Goal: Find specific page/section: Find specific page/section

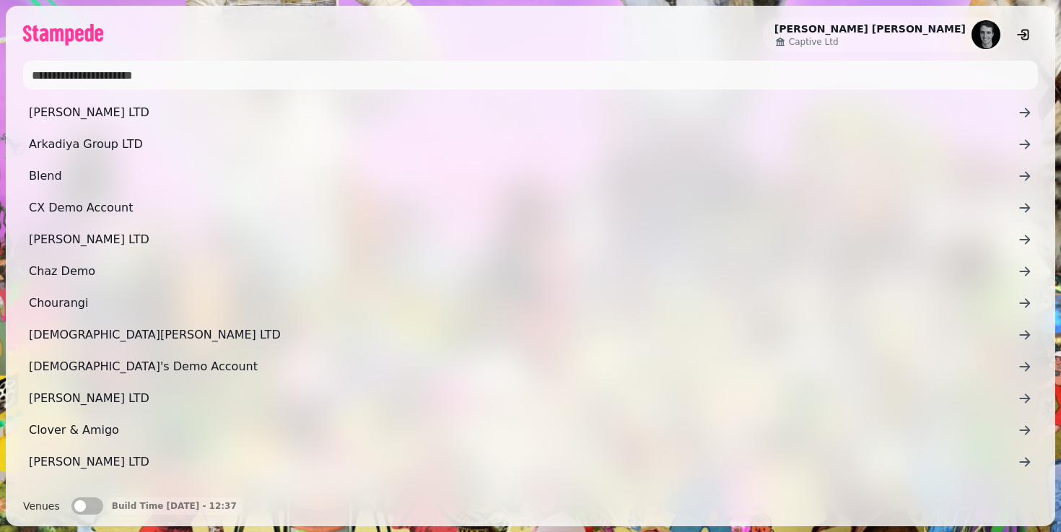
click at [119, 81] on input "text" at bounding box center [530, 75] width 1014 height 29
type input "**********"
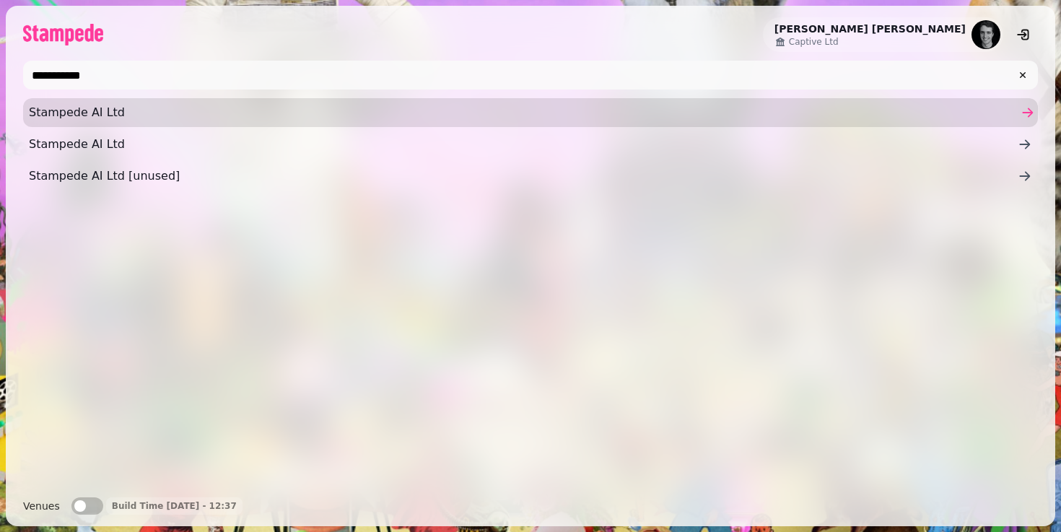
click at [107, 109] on span "Stampede AI Ltd" at bounding box center [523, 112] width 988 height 17
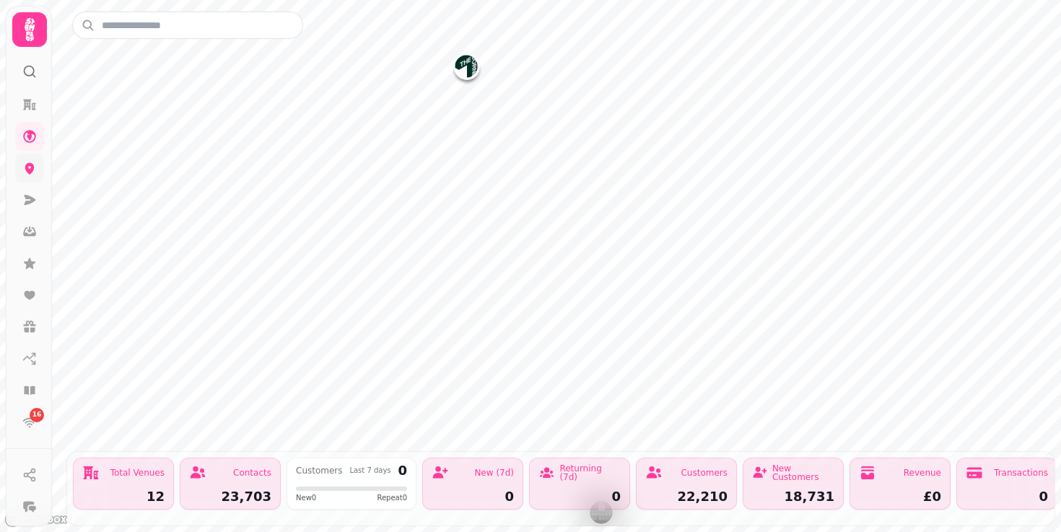
click at [31, 174] on icon at bounding box center [29, 168] width 14 height 14
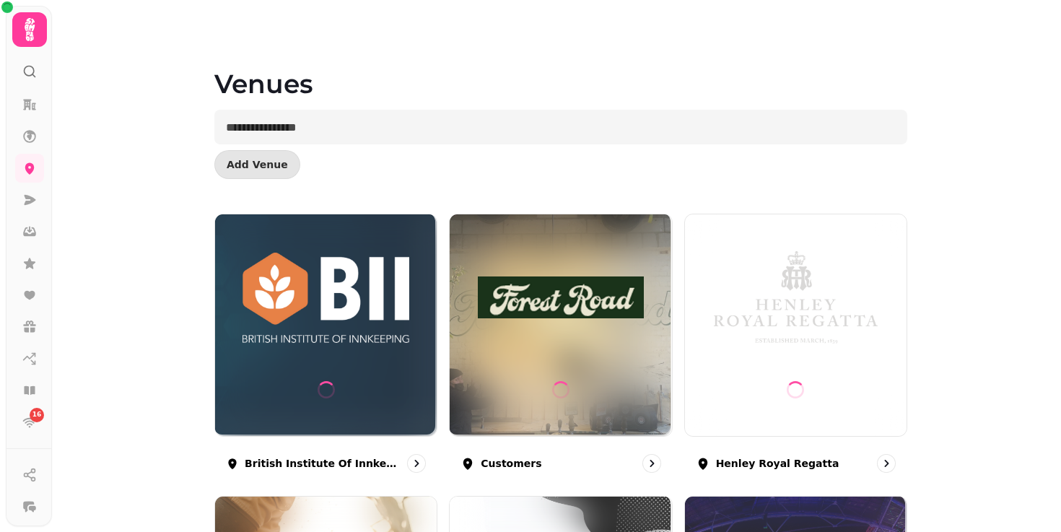
scroll to position [91, 0]
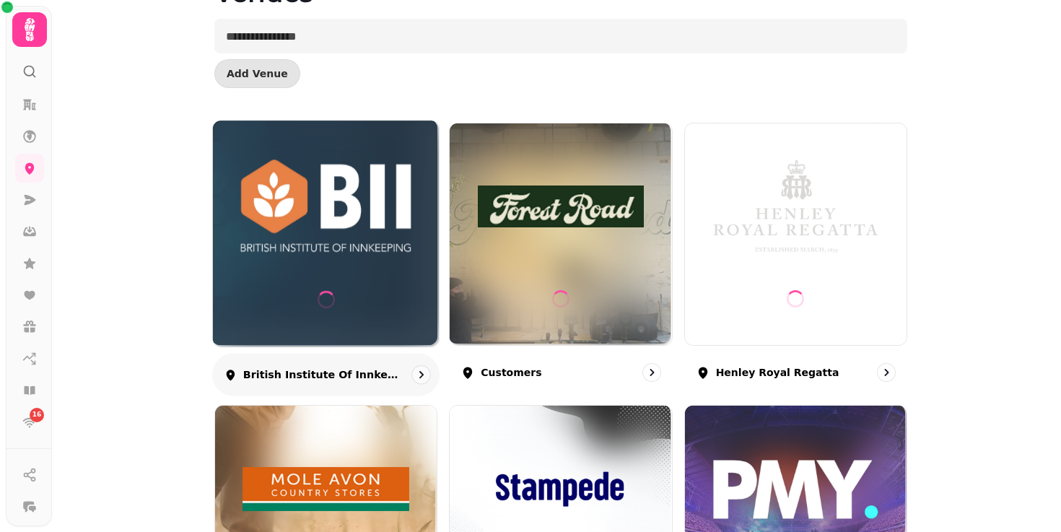
click at [324, 255] on div at bounding box center [325, 300] width 17 height 95
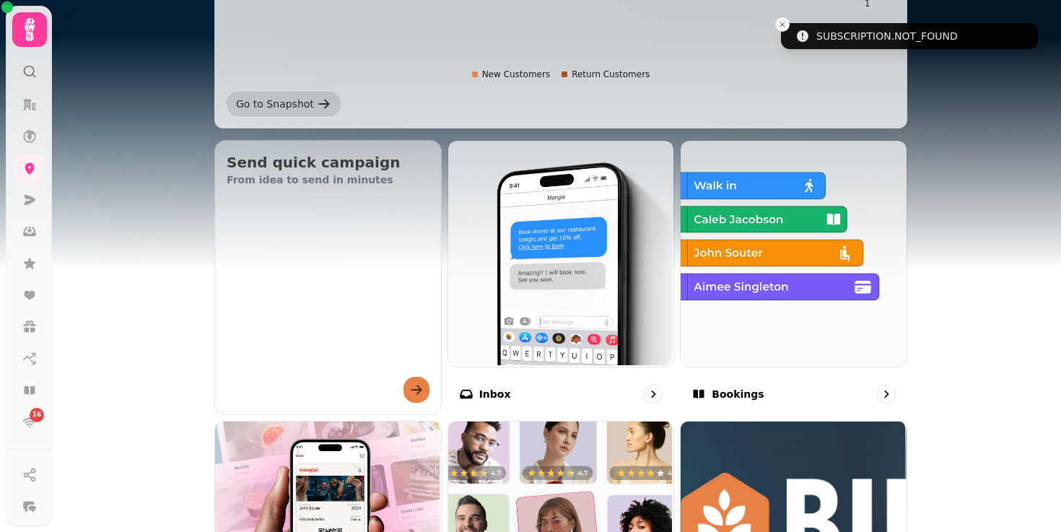
scroll to position [442, 0]
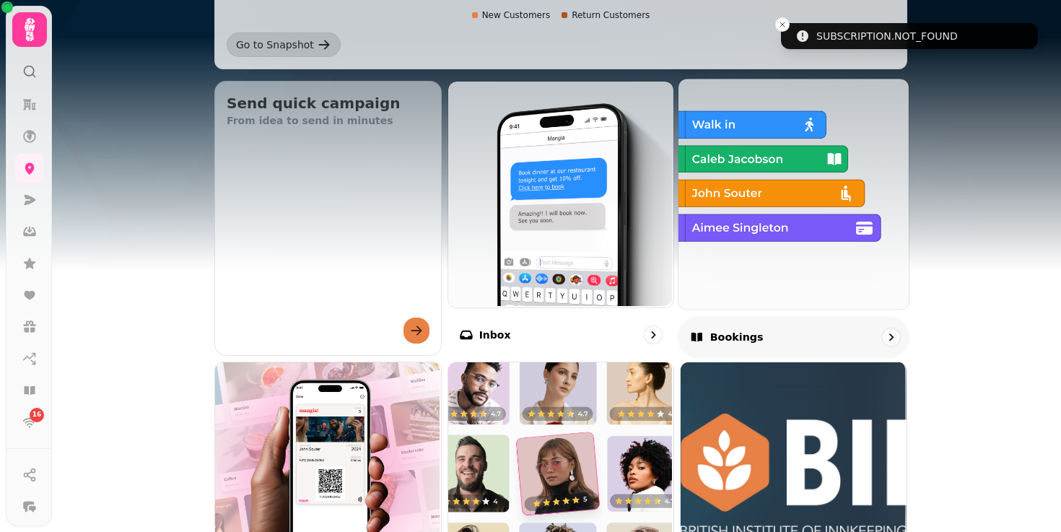
click at [796, 230] on img at bounding box center [792, 192] width 230 height 230
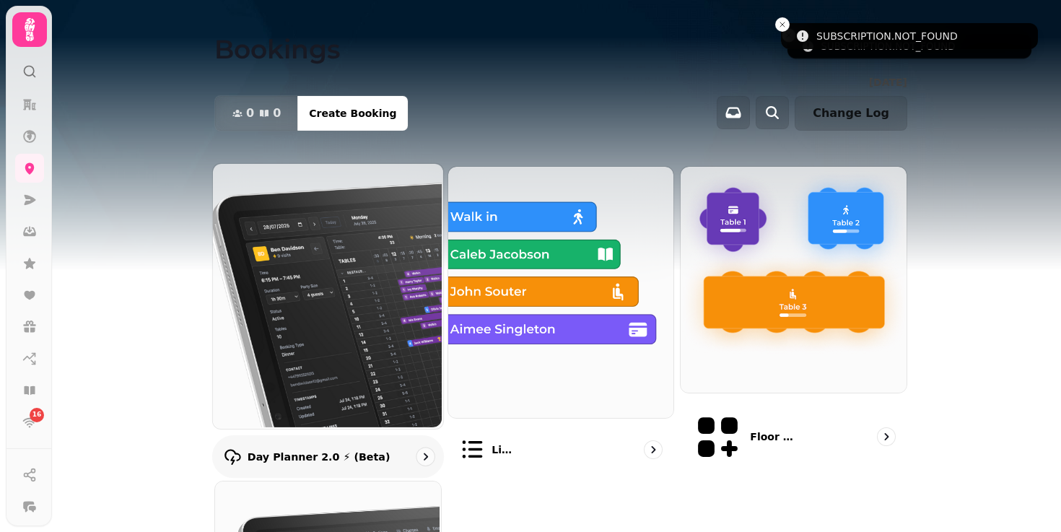
click at [310, 299] on img at bounding box center [326, 294] width 230 height 265
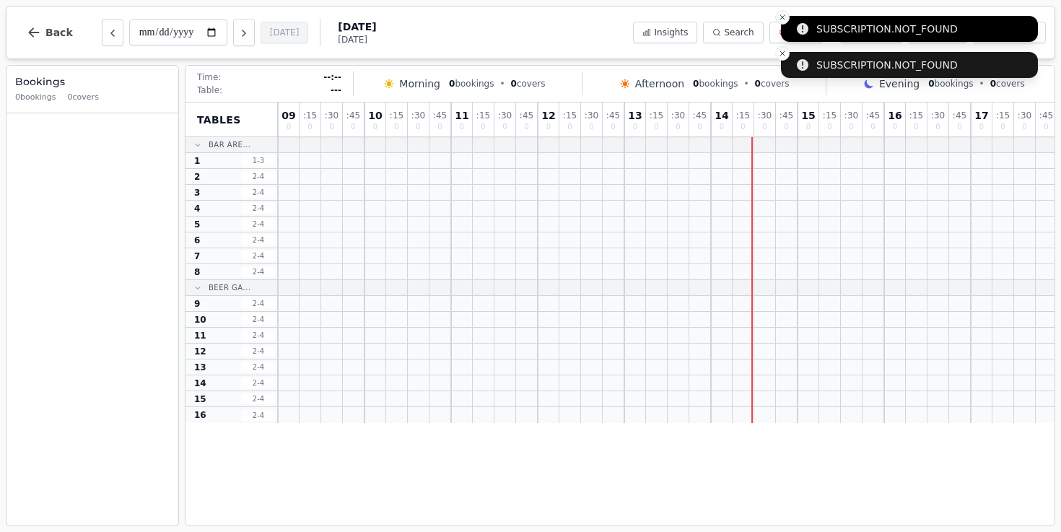
click at [782, 19] on icon "Close toast" at bounding box center [782, 17] width 9 height 9
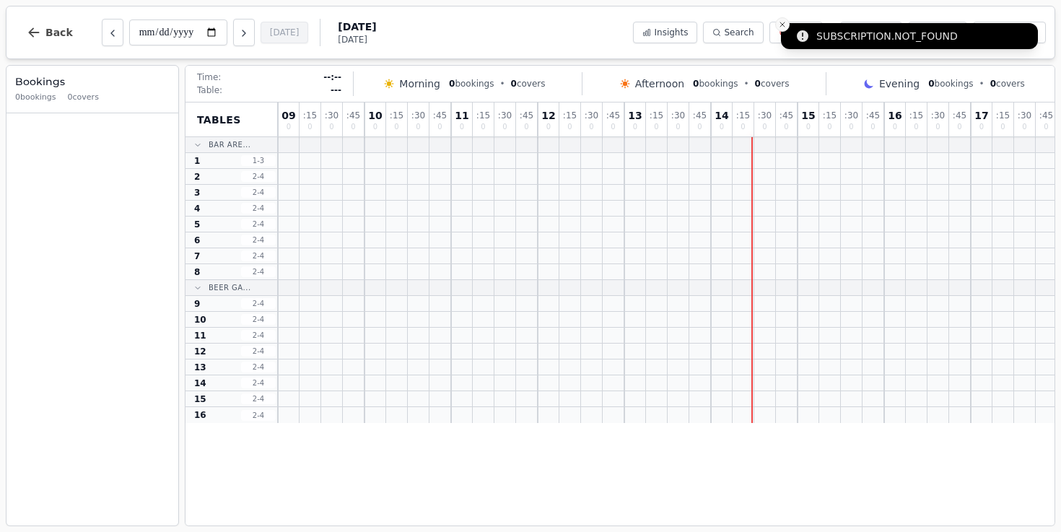
click at [783, 27] on icon "Close toast" at bounding box center [782, 24] width 9 height 9
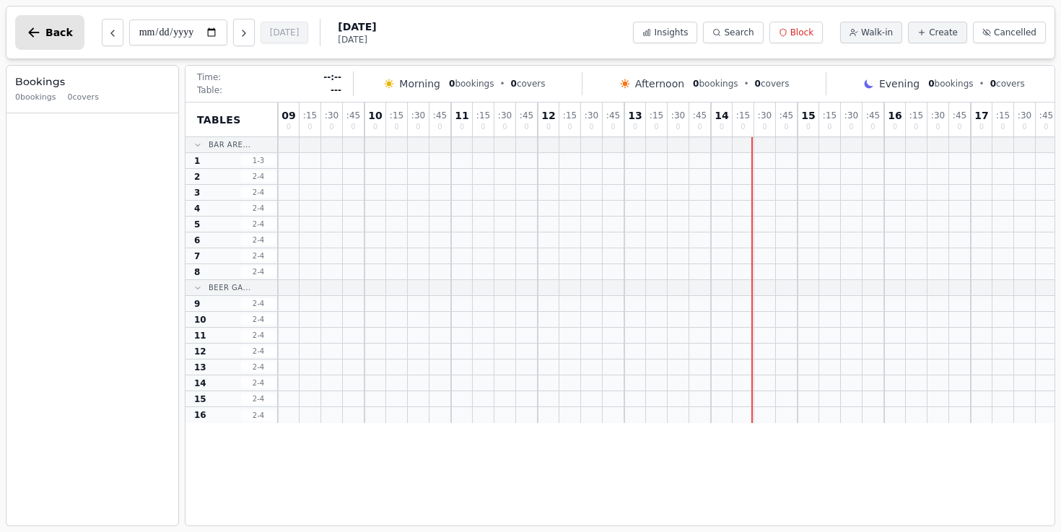
click at [18, 23] on button "Back" at bounding box center [49, 32] width 69 height 35
